Goal: Navigation & Orientation: Find specific page/section

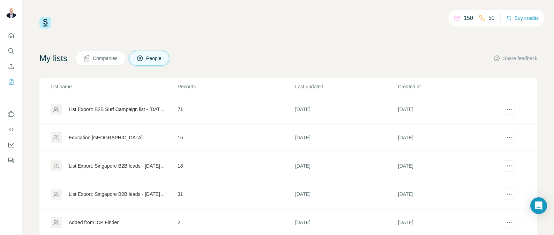
click at [137, 109] on div "List Export: B2B Surf Campaign list - [DATE] 00:50" at bounding box center [117, 109] width 97 height 7
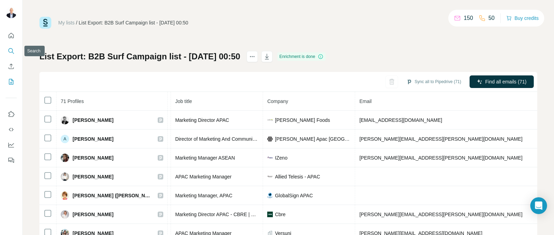
click at [7, 48] on button "Search" at bounding box center [11, 51] width 11 height 13
click at [10, 31] on button "Quick start" at bounding box center [11, 35] width 11 height 13
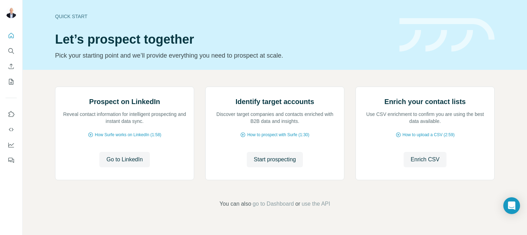
scroll to position [67, 0]
click at [12, 87] on button "My lists" at bounding box center [11, 81] width 11 height 13
click at [10, 79] on icon "My lists" at bounding box center [11, 81] width 7 height 7
